Goal: Transaction & Acquisition: Purchase product/service

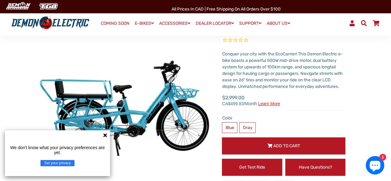
scroll to position [93, 0]
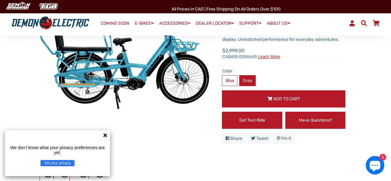
click at [247, 82] on label "Gray" at bounding box center [247, 80] width 16 height 11
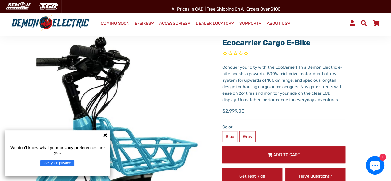
scroll to position [31, 0]
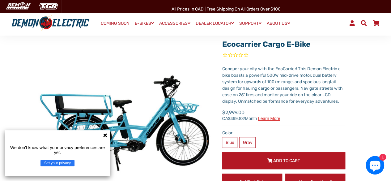
click at [104, 134] on icon at bounding box center [105, 135] width 4 height 4
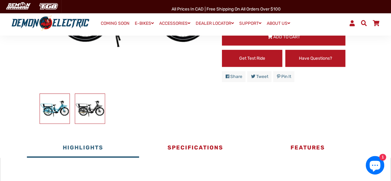
click at [102, 111] on img at bounding box center [90, 109] width 30 height 30
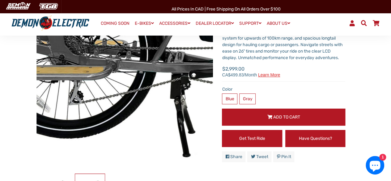
scroll to position [93, 0]
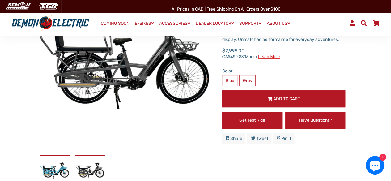
click at [57, 165] on img at bounding box center [55, 170] width 30 height 30
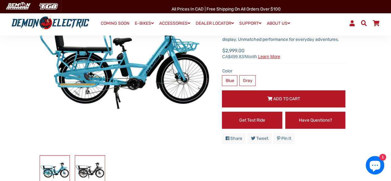
click at [81, 166] on img at bounding box center [90, 170] width 30 height 30
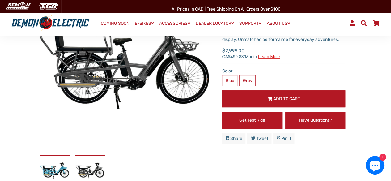
click at [51, 167] on img at bounding box center [55, 170] width 30 height 30
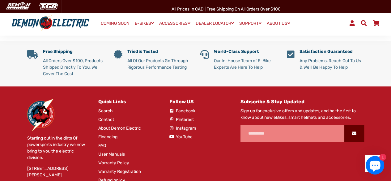
scroll to position [1624, 0]
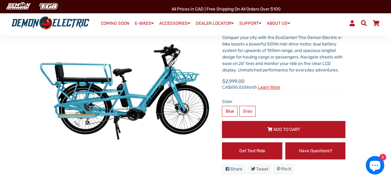
scroll to position [62, 0]
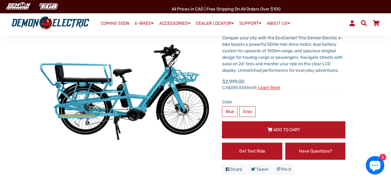
click at [285, 127] on span "Add to Cart" at bounding box center [286, 129] width 27 height 5
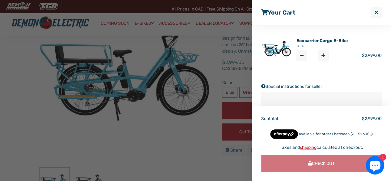
scroll to position [93, 0]
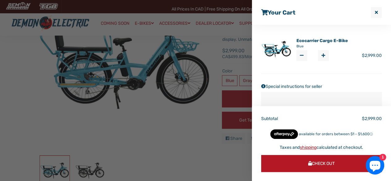
click at [333, 161] on span "Check Out" at bounding box center [321, 163] width 27 height 5
